Goal: Task Accomplishment & Management: Use online tool/utility

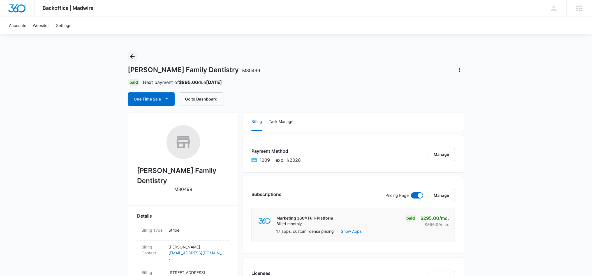
click at [132, 58] on icon "Back" at bounding box center [132, 56] width 4 height 4
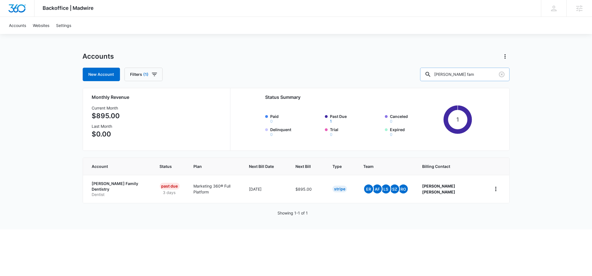
drag, startPoint x: 468, startPoint y: 73, endPoint x: 443, endPoint y: 74, distance: 25.0
click at [443, 74] on div "[PERSON_NAME] fam" at bounding box center [464, 74] width 89 height 13
type input "accuray mech"
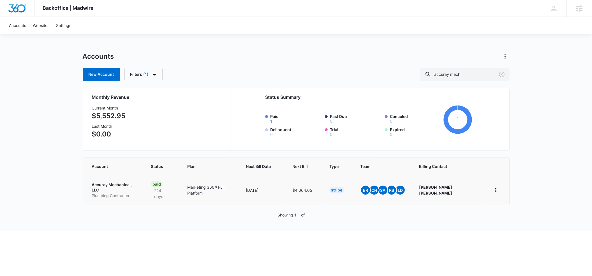
click at [112, 185] on p "Accuray Mechanical, LLC" at bounding box center [115, 187] width 46 height 11
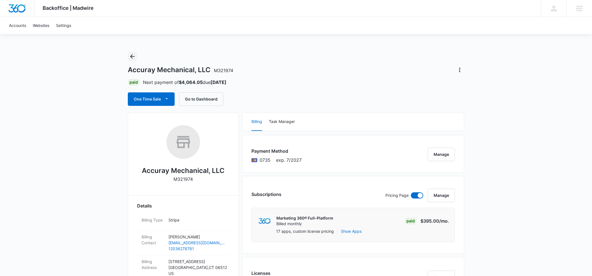
click at [131, 56] on icon "Back" at bounding box center [132, 56] width 4 height 4
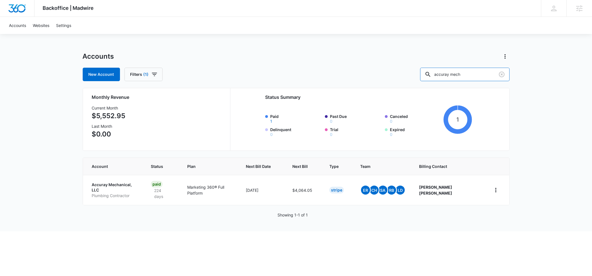
drag, startPoint x: 480, startPoint y: 74, endPoint x: 427, endPoint y: 73, distance: 53.0
click at [425, 73] on div "New Account Filters (1) accuray mech" at bounding box center [296, 74] width 427 height 13
type input "Apex MHC"
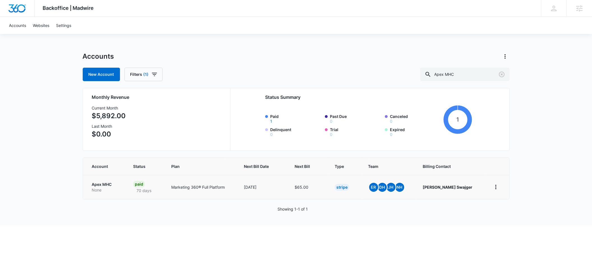
click at [99, 183] on p "Apex MHC" at bounding box center [106, 184] width 28 height 6
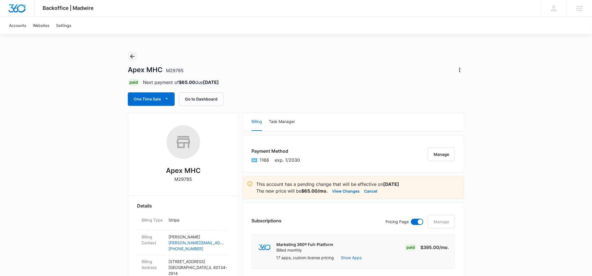
click at [133, 57] on icon "Back" at bounding box center [132, 56] width 7 height 7
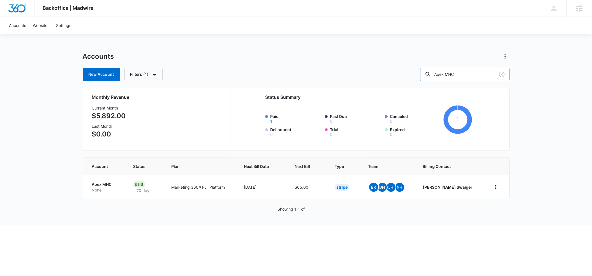
drag, startPoint x: 475, startPoint y: 75, endPoint x: 461, endPoint y: 75, distance: 13.5
click at [461, 75] on input "Apex MHC" at bounding box center [464, 74] width 89 height 13
type input "A"
type input "M7554"
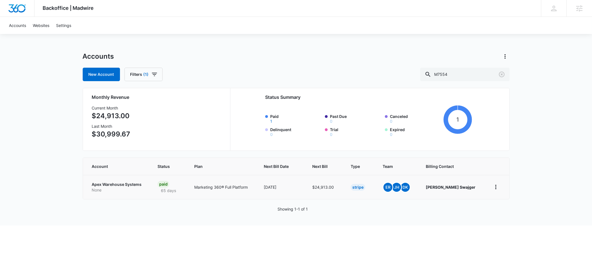
click at [112, 184] on p "Apex Warehouse Systems" at bounding box center [118, 184] width 52 height 6
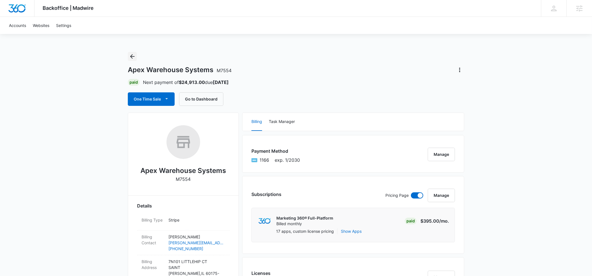
click at [133, 57] on icon "Back" at bounding box center [132, 56] width 7 height 7
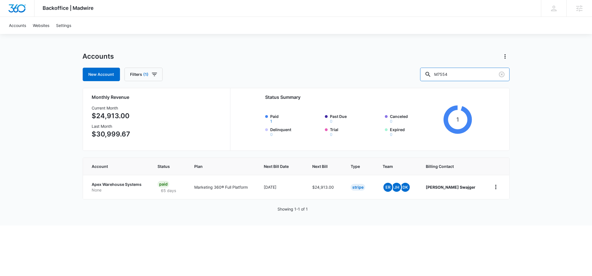
drag, startPoint x: 438, startPoint y: 73, endPoint x: 434, endPoint y: 73, distance: 4.2
click at [434, 73] on div "New Account Filters (1) M7554" at bounding box center [296, 74] width 427 height 13
type input "skin relief"
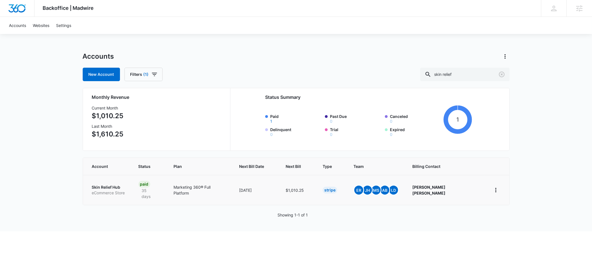
click at [98, 180] on td "Skin Relief Hub eCommerce Store" at bounding box center [107, 190] width 49 height 30
click at [104, 185] on p "Skin Relief Hub" at bounding box center [108, 187] width 33 height 6
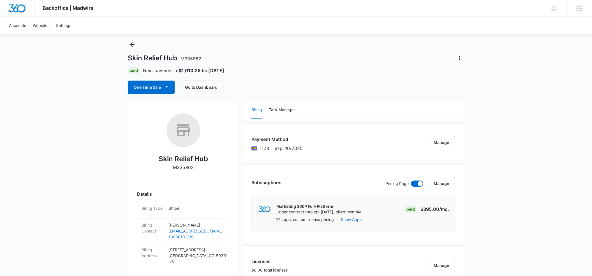
scroll to position [10, 0]
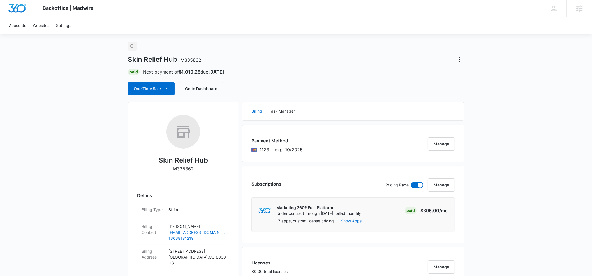
click at [132, 45] on icon "Back" at bounding box center [132, 46] width 7 height 7
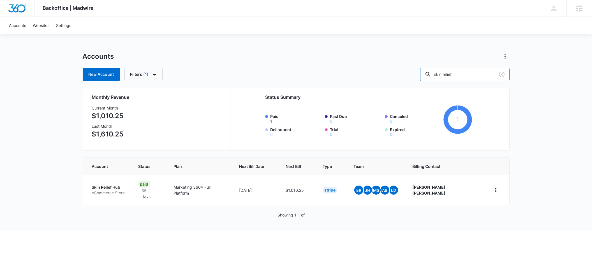
drag, startPoint x: 472, startPoint y: 75, endPoint x: 430, endPoint y: 72, distance: 42.5
click at [428, 72] on div "New Account Filters (1) skin relief" at bounding box center [296, 74] width 427 height 13
type input "[PERSON_NAME] law"
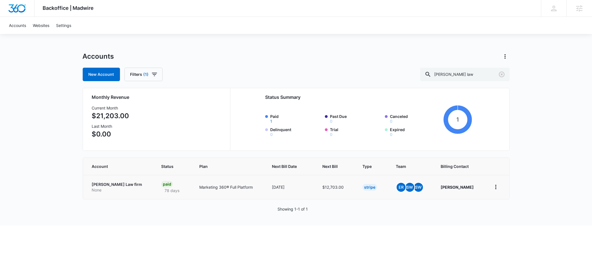
click at [95, 184] on p "[PERSON_NAME] Law firm" at bounding box center [120, 184] width 56 height 6
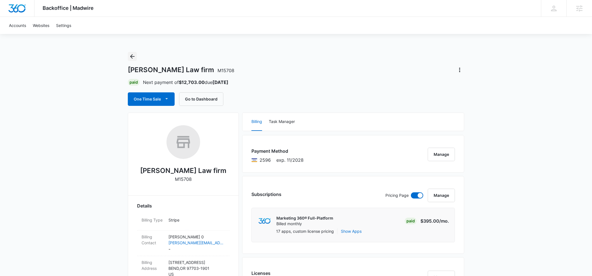
click at [131, 55] on icon "Back" at bounding box center [132, 56] width 4 height 4
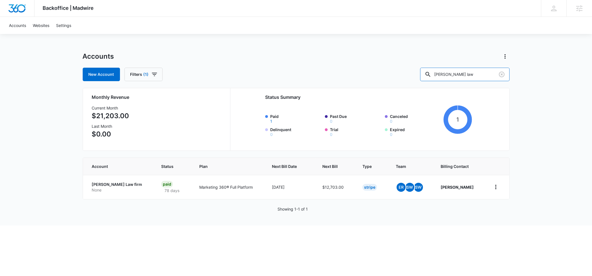
drag, startPoint x: 481, startPoint y: 75, endPoint x: 423, endPoint y: 74, distance: 58.6
click at [422, 74] on div "New Account Filters (1) [PERSON_NAME] law" at bounding box center [296, 74] width 427 height 13
type input "let mommy sleep"
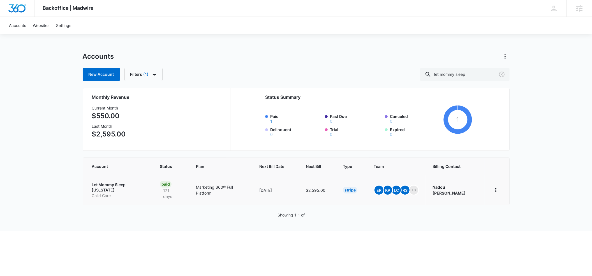
click at [101, 184] on p "Let Mommy Sleep [US_STATE]" at bounding box center [119, 187] width 54 height 11
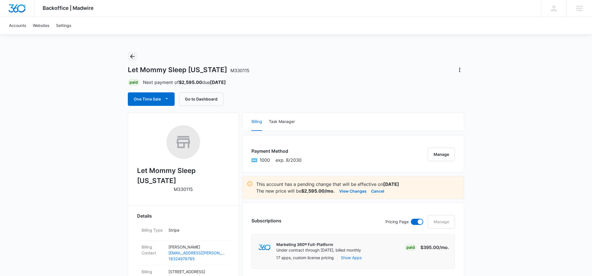
click at [133, 56] on icon "Back" at bounding box center [132, 56] width 4 height 4
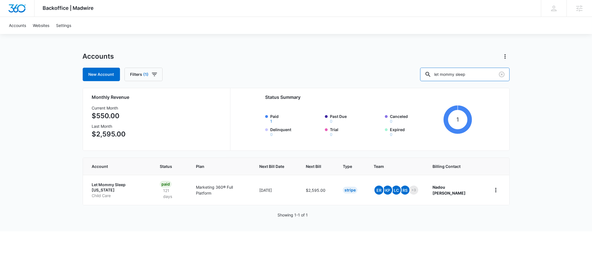
drag, startPoint x: 484, startPoint y: 75, endPoint x: 427, endPoint y: 75, distance: 56.9
click at [427, 75] on div "New Account Filters (1) let mommy sleep" at bounding box center [296, 74] width 427 height 13
type input "black lake"
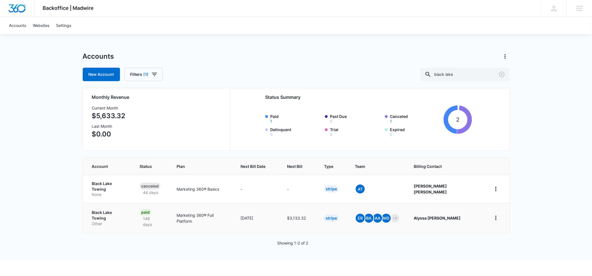
click at [103, 209] on p "Black Lake Towing" at bounding box center [109, 214] width 34 height 11
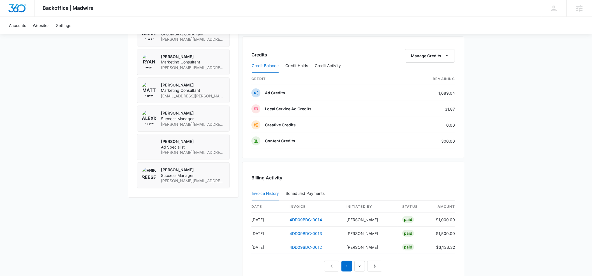
scroll to position [429, 0]
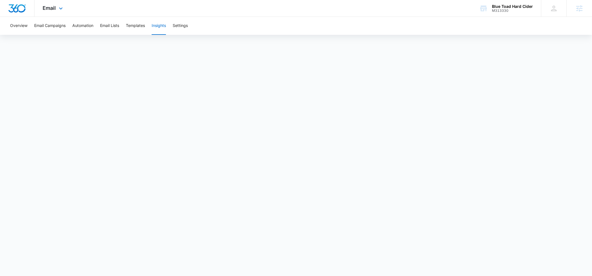
click at [64, 9] on div "Email Apps Reputation Forms CRM Email Social POS Content Ads Intelligence Files…" at bounding box center [53, 8] width 38 height 17
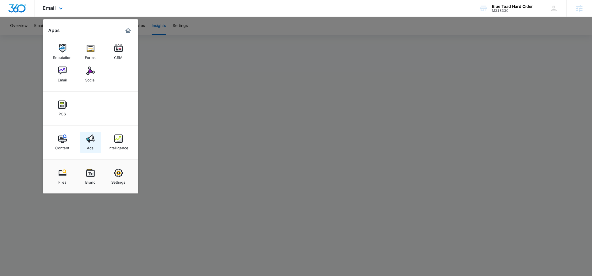
click at [90, 141] on img at bounding box center [90, 138] width 8 height 8
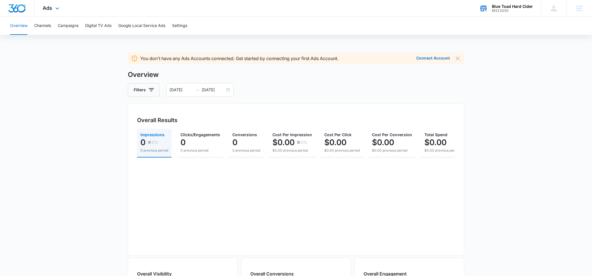
click at [498, 10] on div "M313330" at bounding box center [512, 11] width 41 height 4
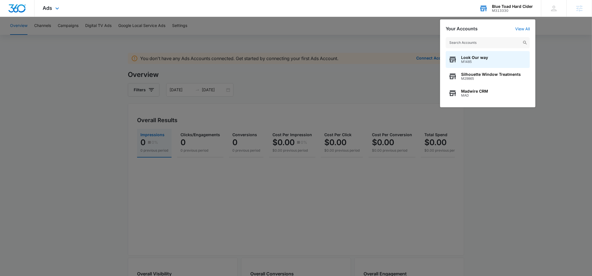
click at [467, 42] on input "text" at bounding box center [488, 42] width 84 height 11
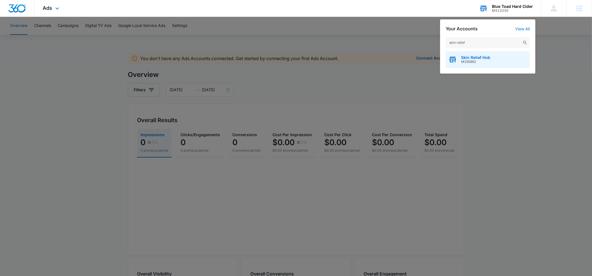
type input "skin relief"
drag, startPoint x: 469, startPoint y: 58, endPoint x: 473, endPoint y: 56, distance: 4.8
click at [471, 57] on span "Skin Relief Hub" at bounding box center [475, 57] width 29 height 4
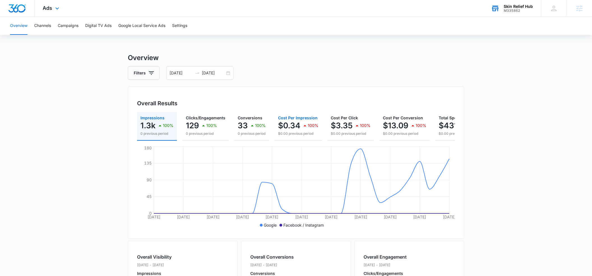
scroll to position [0, 38]
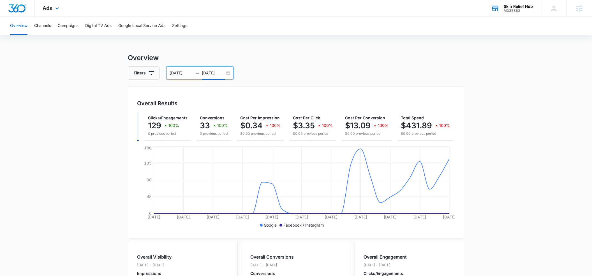
click at [210, 72] on input "09/09/2025" at bounding box center [213, 73] width 23 height 6
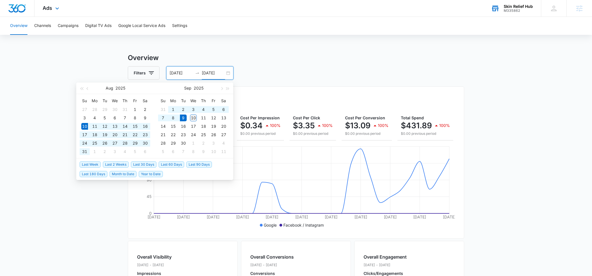
type input "09/10/2025"
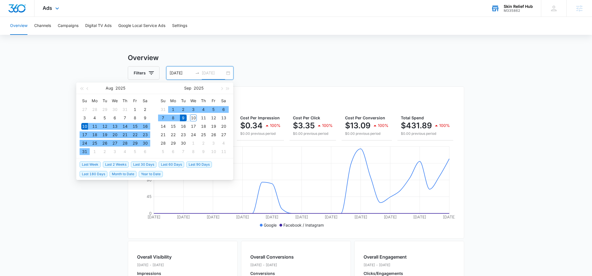
drag, startPoint x: 194, startPoint y: 117, endPoint x: 200, endPoint y: 115, distance: 7.1
click at [194, 117] on div "10" at bounding box center [193, 117] width 7 height 7
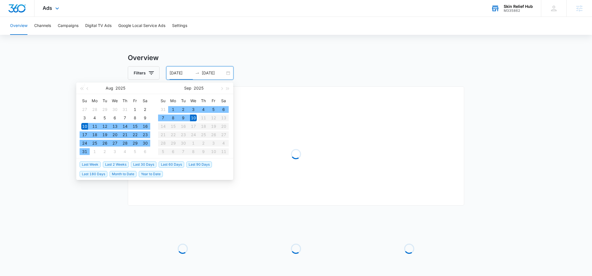
type input "08/10/2025"
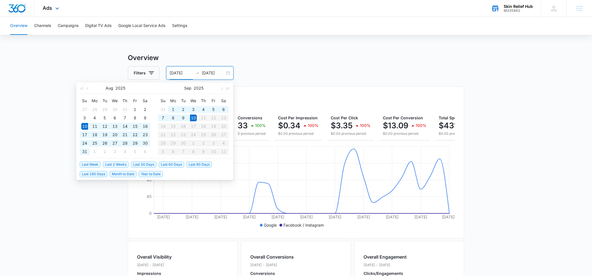
click at [308, 71] on div "Filters 08/10/2025 09/10/2025" at bounding box center [296, 72] width 337 height 13
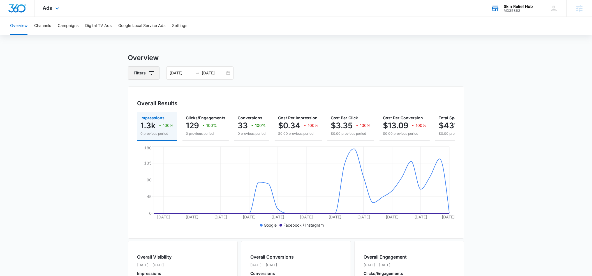
click at [140, 73] on button "Filters" at bounding box center [144, 72] width 32 height 13
click at [142, 94] on p "Channel" at bounding box center [142, 94] width 15 height 6
click at [161, 93] on div "Channel" at bounding box center [167, 93] width 65 height 9
click at [143, 93] on p "Channel" at bounding box center [142, 94] width 15 height 6
click at [198, 93] on icon "Show Channel filters" at bounding box center [195, 93] width 7 height 7
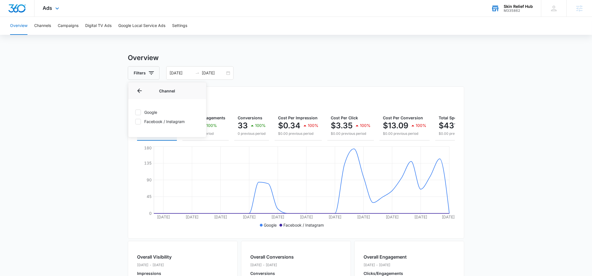
click at [286, 61] on h3 "Overview" at bounding box center [296, 58] width 337 height 10
